Goal: Consume media (video, audio)

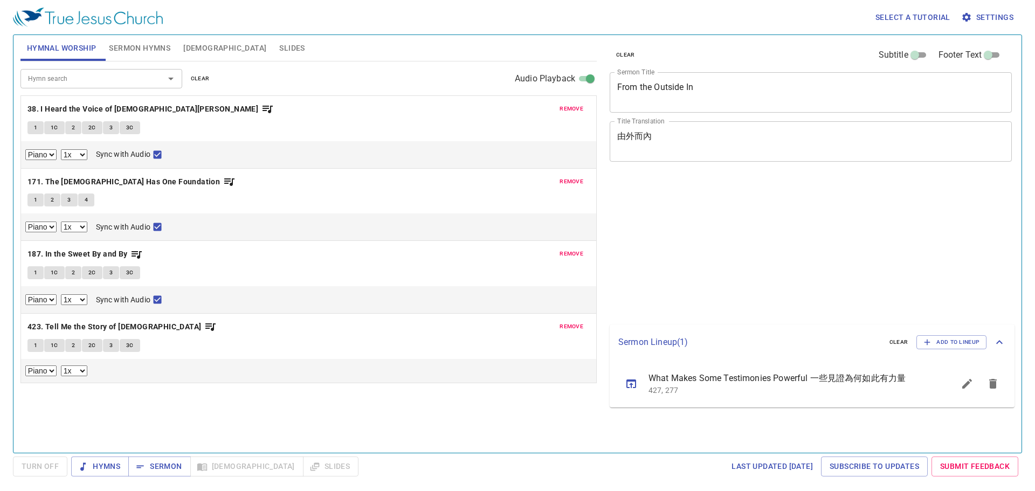
select select "1"
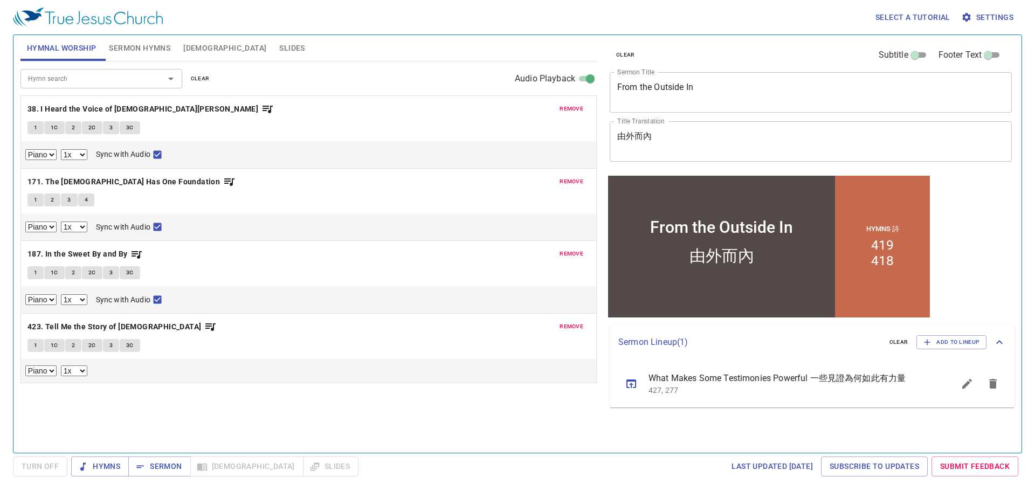
click at [636, 385] on icon "sermon lineup list" at bounding box center [631, 383] width 13 height 13
click at [636, 388] on icon "sermon lineup list" at bounding box center [631, 383] width 13 height 13
click at [158, 464] on span "Sermon" at bounding box center [159, 466] width 45 height 13
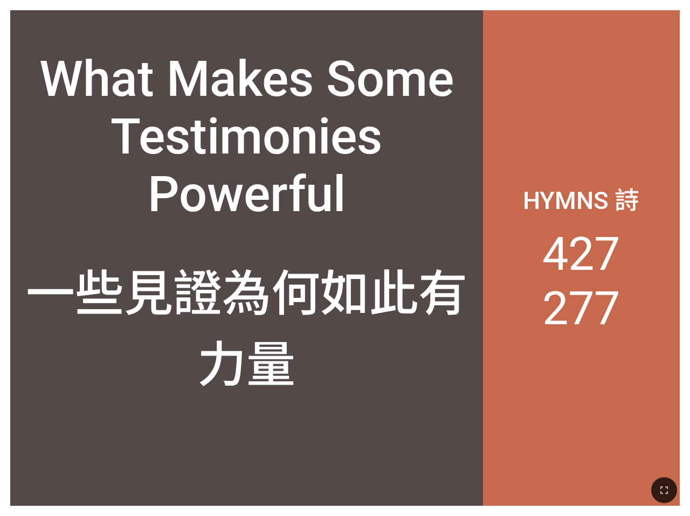
click at [207, 182] on div "What Makes Some Testimonies Powerful" at bounding box center [246, 136] width 452 height 173
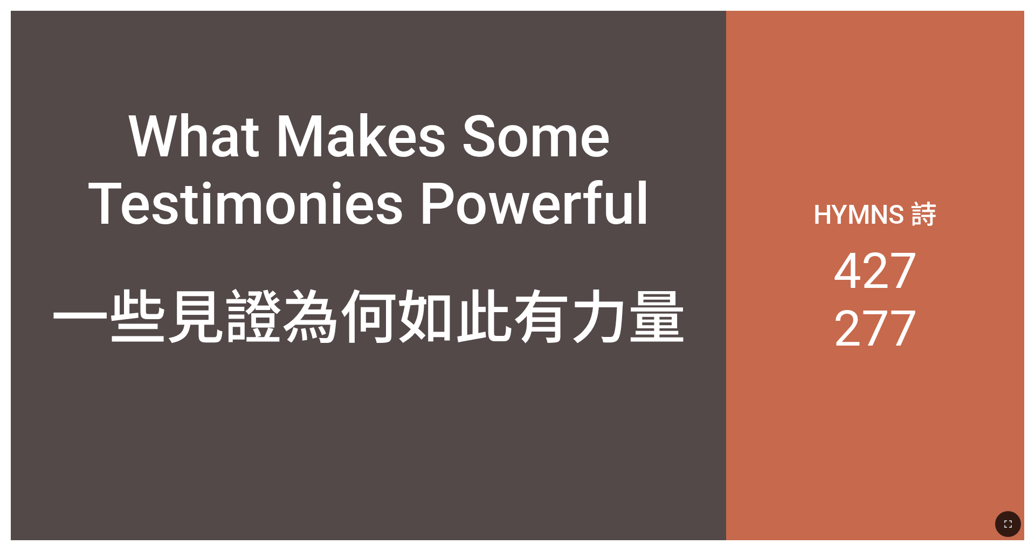
click at [587, 241] on div "What Makes Some Testimonies Powerful" at bounding box center [368, 143] width 715 height 212
click at [689, 516] on button "button" at bounding box center [1008, 524] width 26 height 26
